Goal: Task Accomplishment & Management: Use online tool/utility

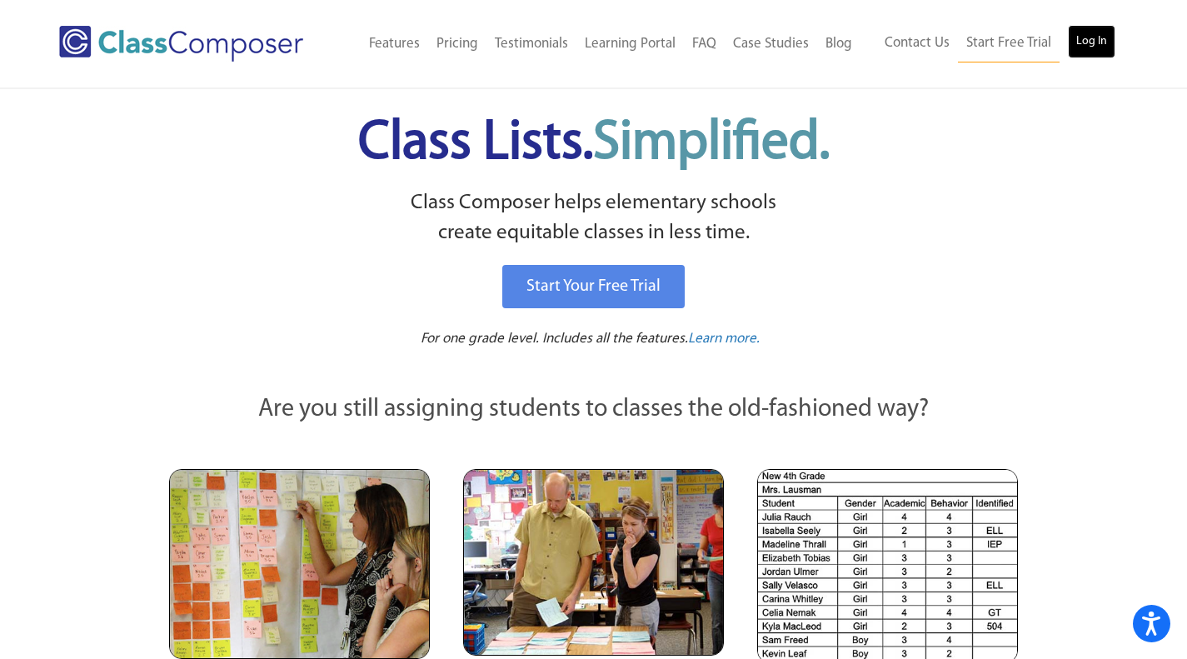
click at [1080, 42] on link "Log In" at bounding box center [1091, 41] width 47 height 33
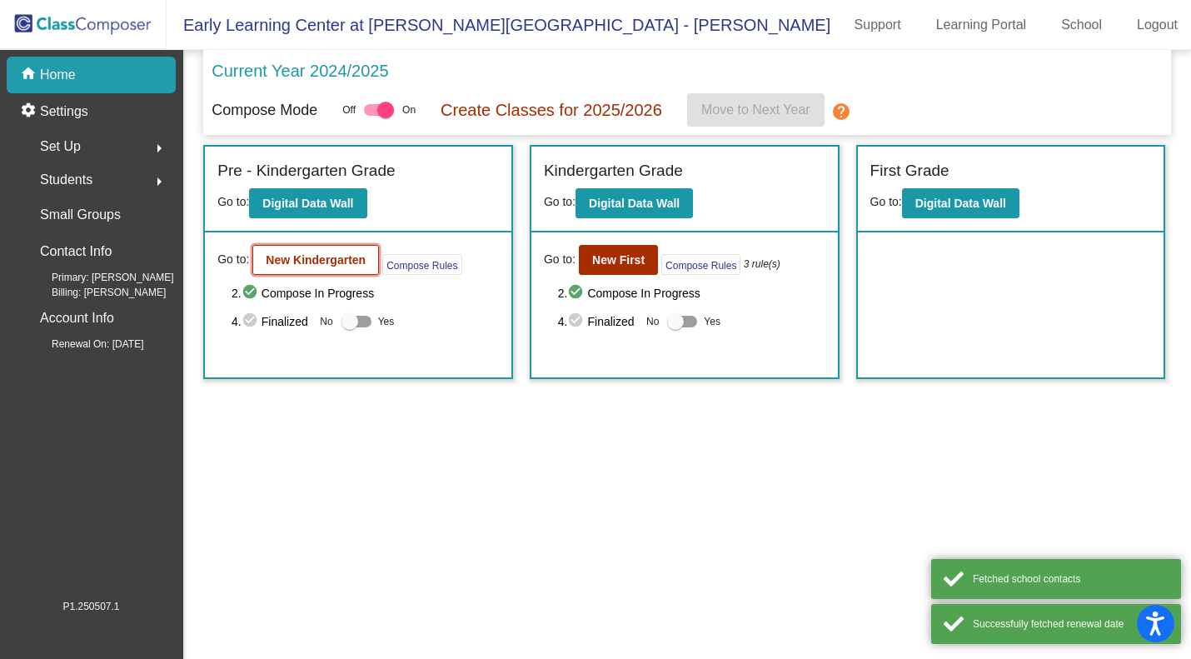
click at [341, 253] on button "New Kindergarten" at bounding box center [315, 260] width 127 height 30
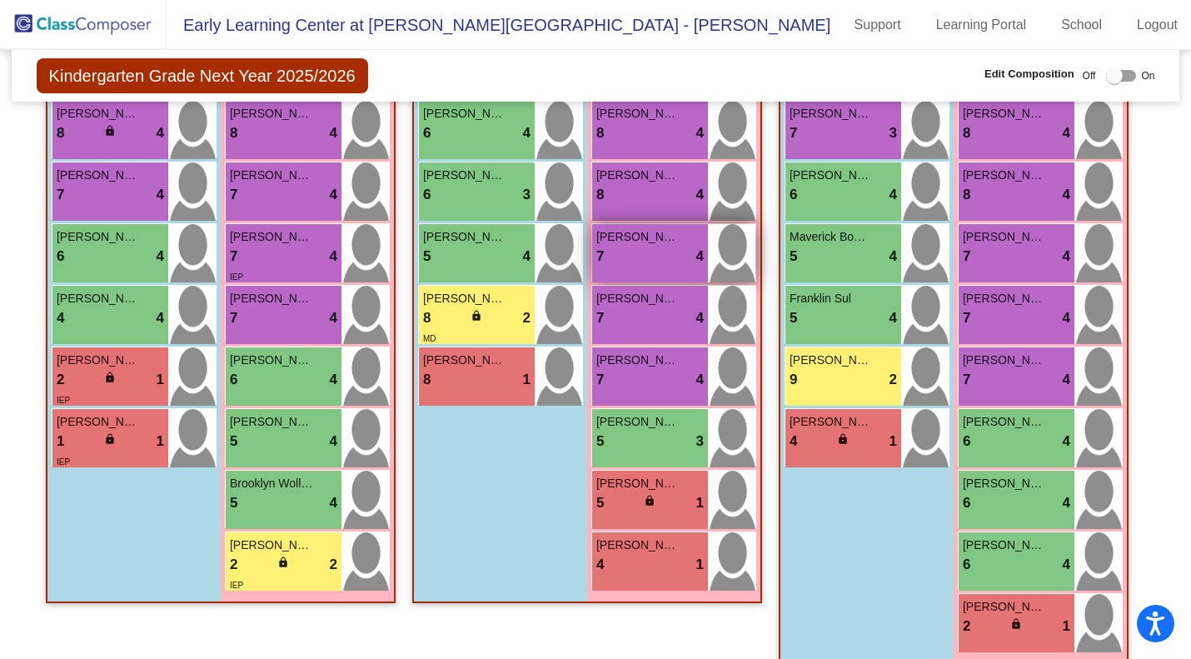
scroll to position [1666, 0]
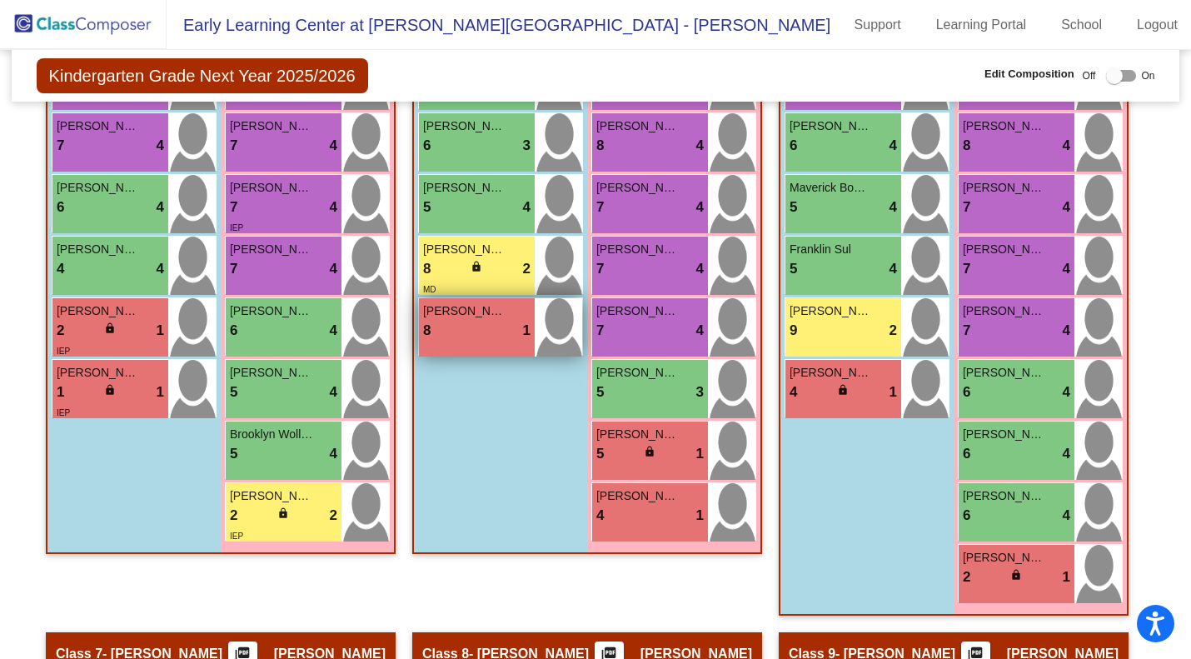
click at [491, 336] on div "8 lock do_not_disturb_alt 1" at bounding box center [476, 331] width 107 height 22
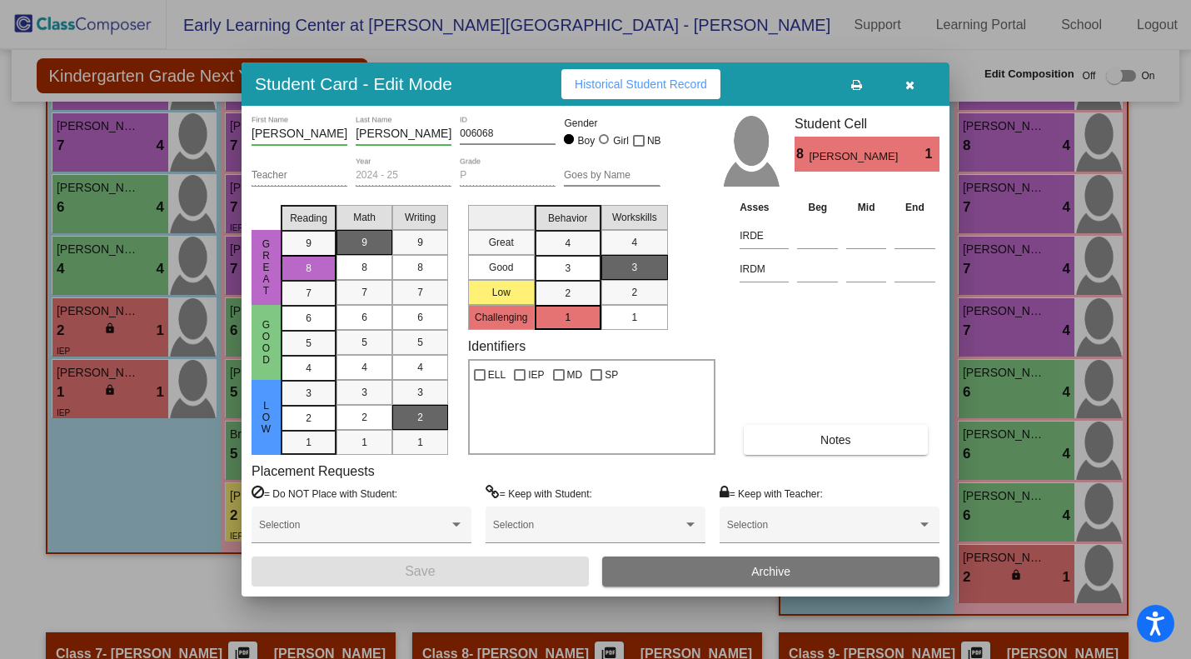
click at [917, 83] on button "button" at bounding box center [909, 84] width 53 height 30
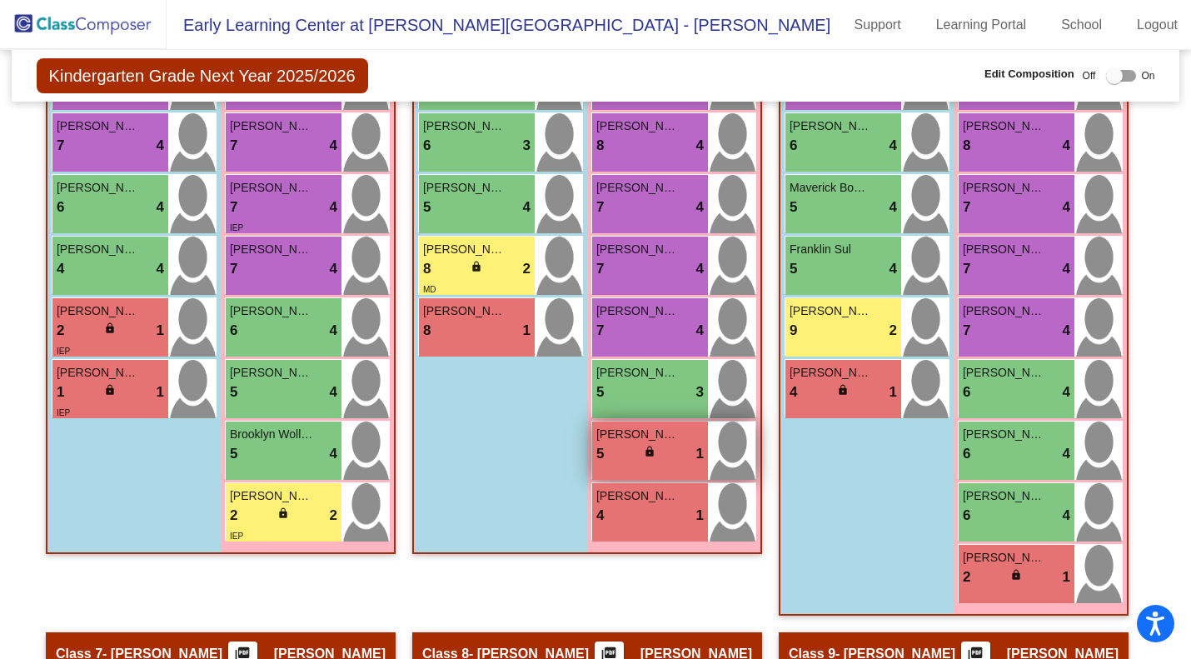
click at [632, 443] on div "5 lock do_not_disturb_alt 1" at bounding box center [650, 454] width 107 height 22
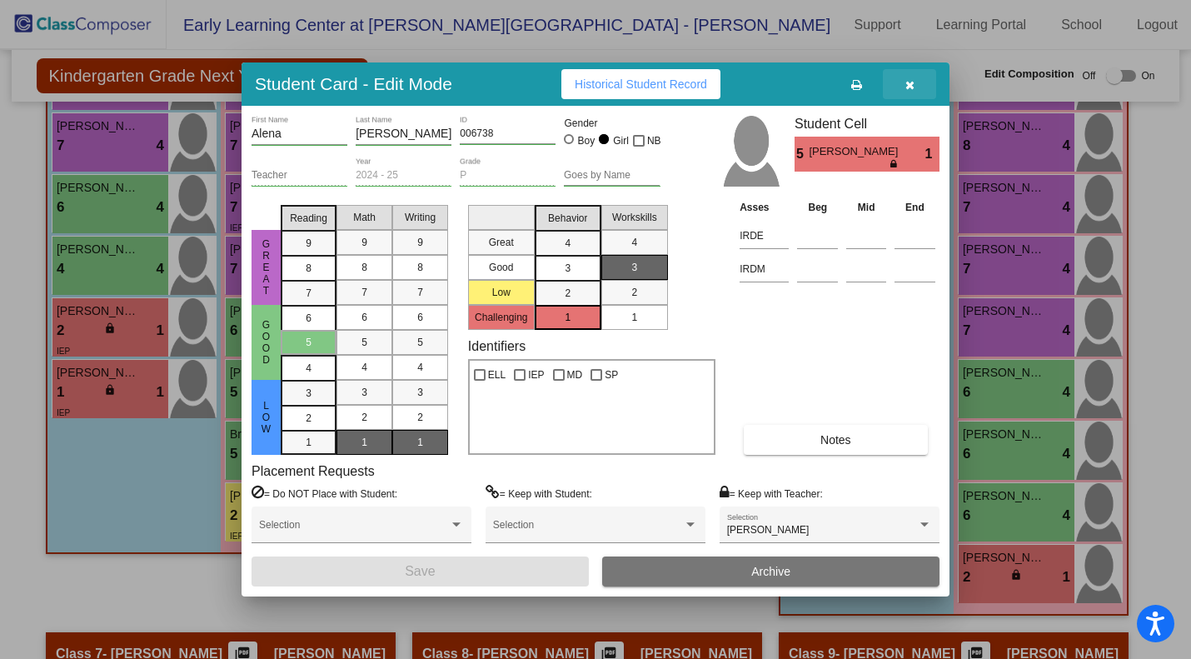
click at [916, 83] on button "button" at bounding box center [909, 84] width 53 height 30
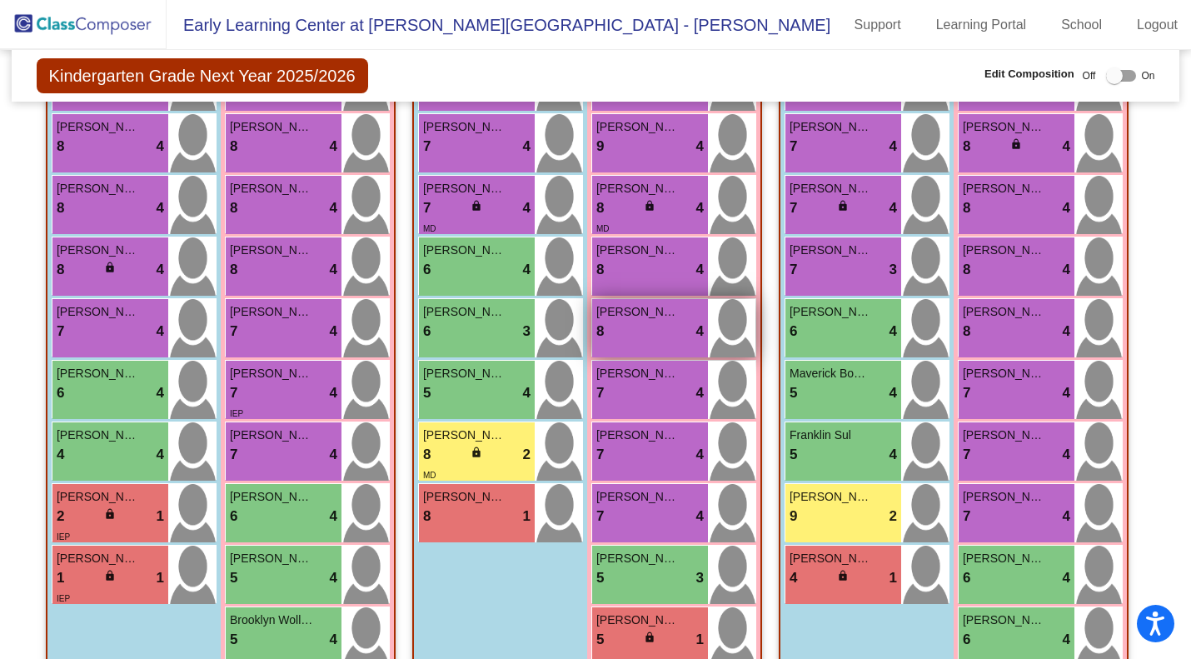
scroll to position [1500, 0]
